Goal: Information Seeking & Learning: Learn about a topic

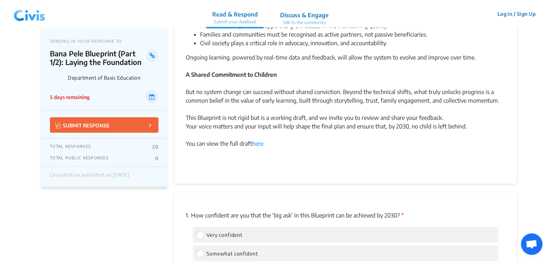
scroll to position [791, 0]
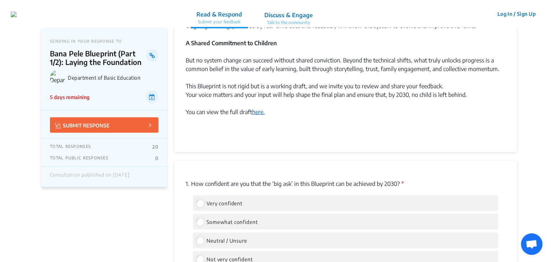
click at [260, 111] on link "here." at bounding box center [258, 112] width 13 height 7
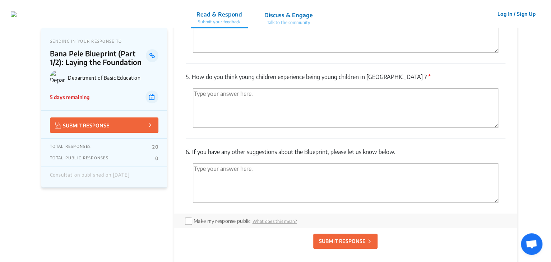
scroll to position [1546, 0]
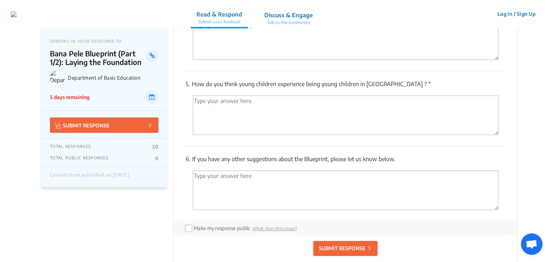
scroll to position [1618, 0]
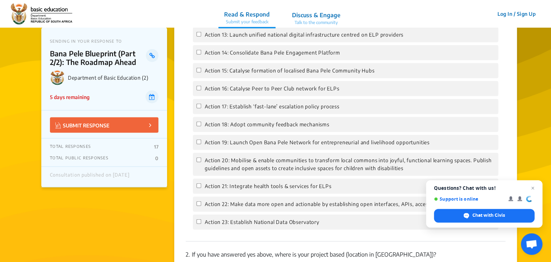
scroll to position [760, 0]
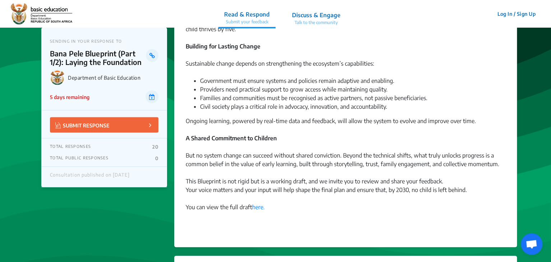
scroll to position [791, 0]
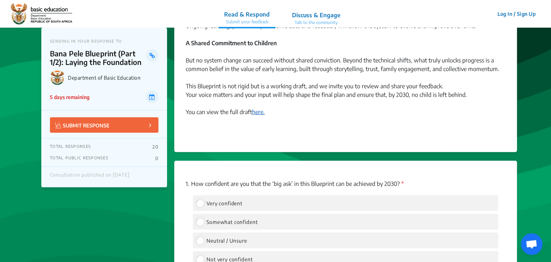
click at [257, 113] on link "here." at bounding box center [258, 112] width 13 height 7
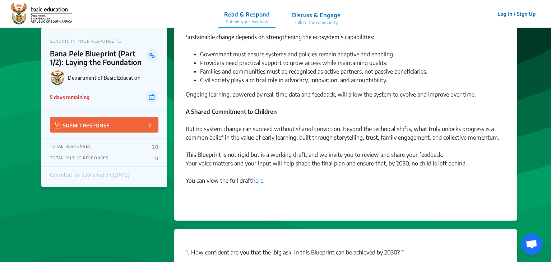
scroll to position [627, 0]
